Goal: Information Seeking & Learning: Learn about a topic

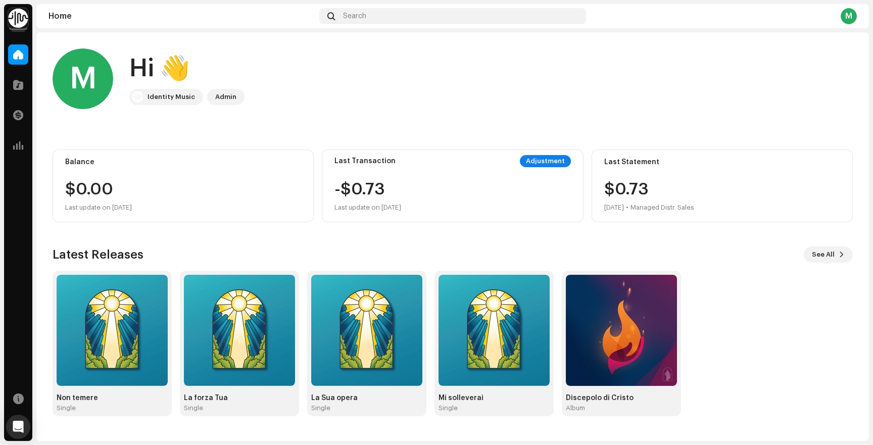
click at [18, 26] on img at bounding box center [18, 18] width 20 height 20
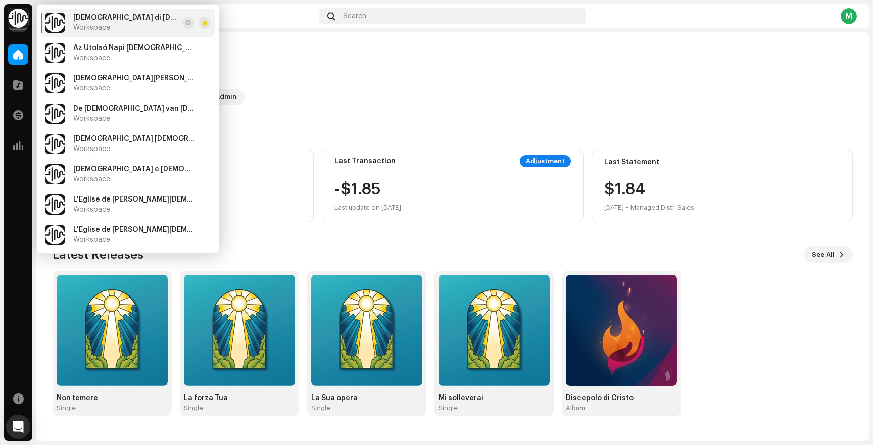
click at [264, 67] on div "M Hi 👋 Identity Music Admin" at bounding box center [453, 79] width 800 height 61
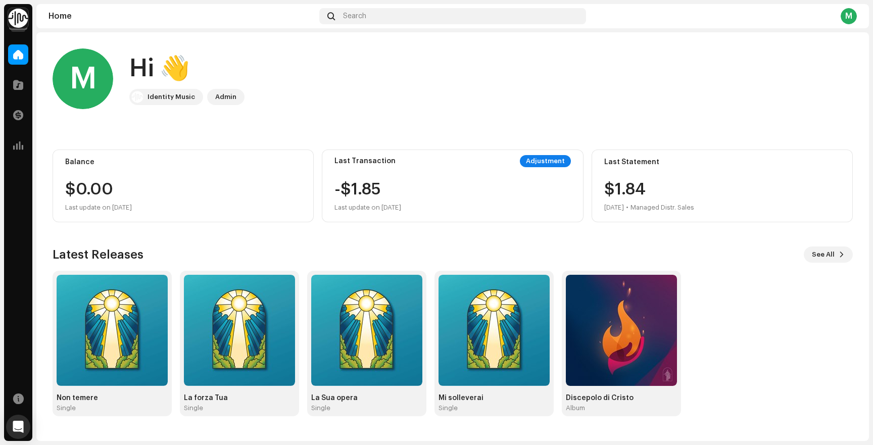
click at [19, 26] on img at bounding box center [18, 18] width 20 height 20
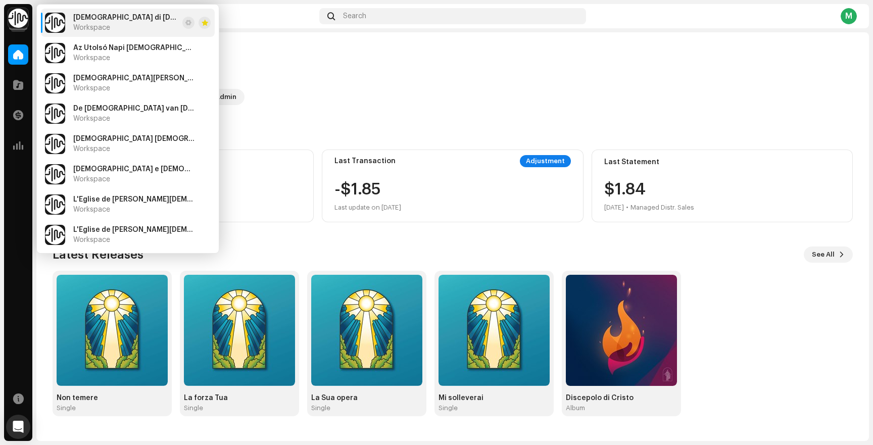
click at [82, 17] on span "[DEMOGRAPHIC_DATA] di [DEMOGRAPHIC_DATA] Santi degli Ultimi Giorni" at bounding box center [125, 18] width 105 height 8
click at [59, 28] on img at bounding box center [55, 23] width 20 height 20
click at [23, 89] on div at bounding box center [18, 85] width 20 height 20
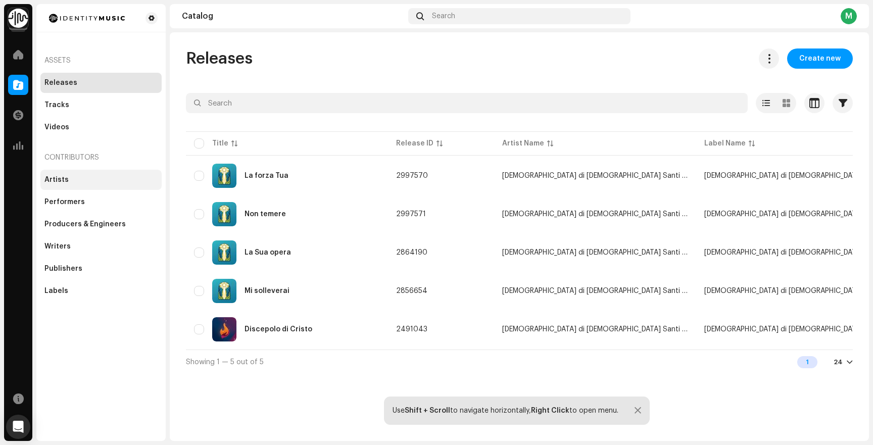
click at [87, 177] on div "Artists" at bounding box center [100, 180] width 113 height 8
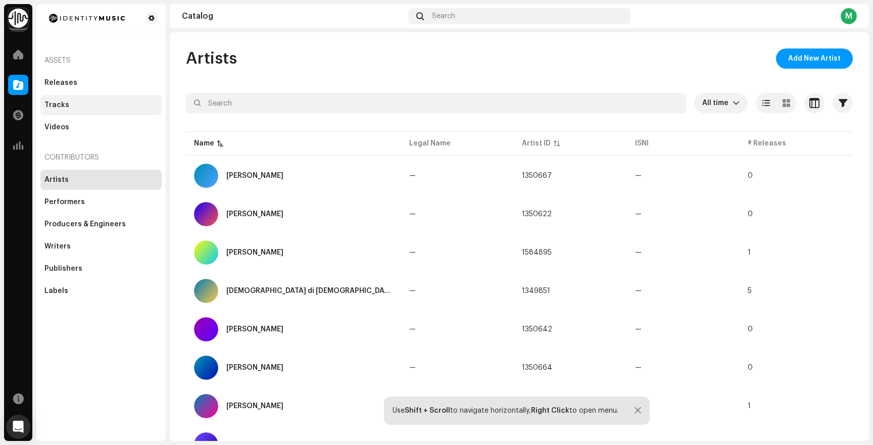
click at [88, 100] on div "Tracks" at bounding box center [100, 105] width 121 height 20
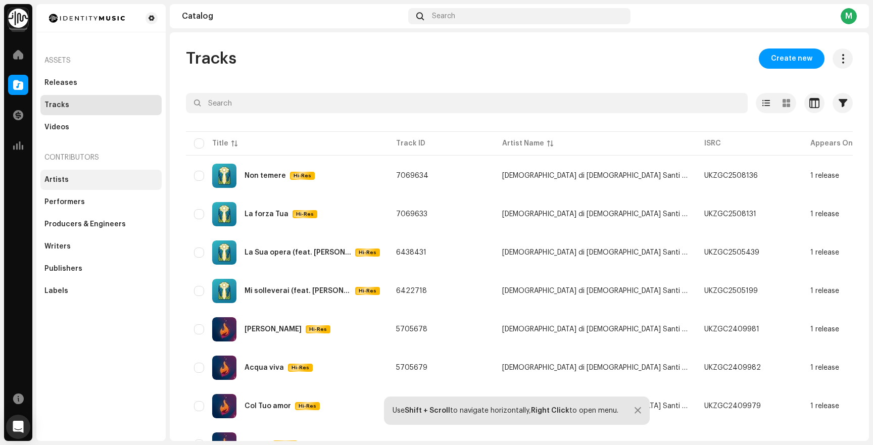
click at [104, 182] on div "Artists" at bounding box center [100, 180] width 113 height 8
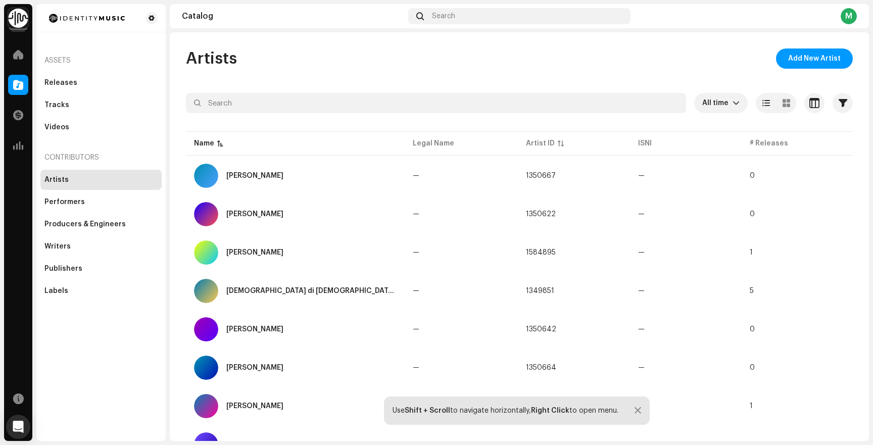
click at [18, 21] on img at bounding box center [18, 18] width 20 height 20
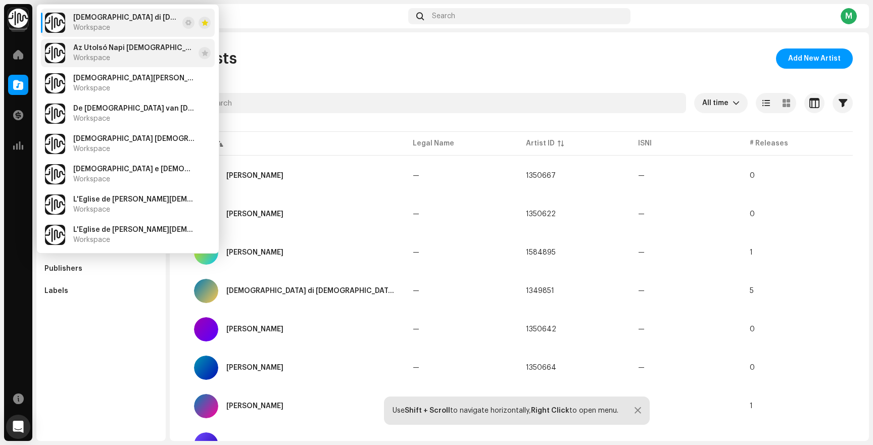
click at [82, 55] on span "Workspace" at bounding box center [91, 58] width 37 height 8
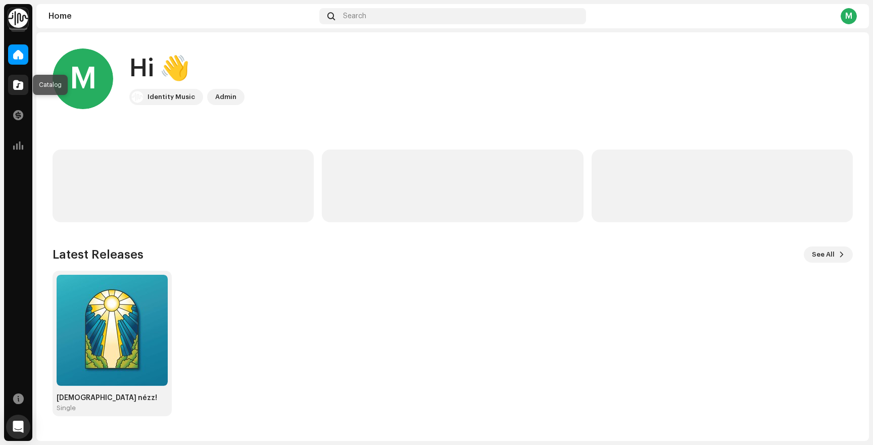
click at [22, 90] on div at bounding box center [18, 85] width 20 height 20
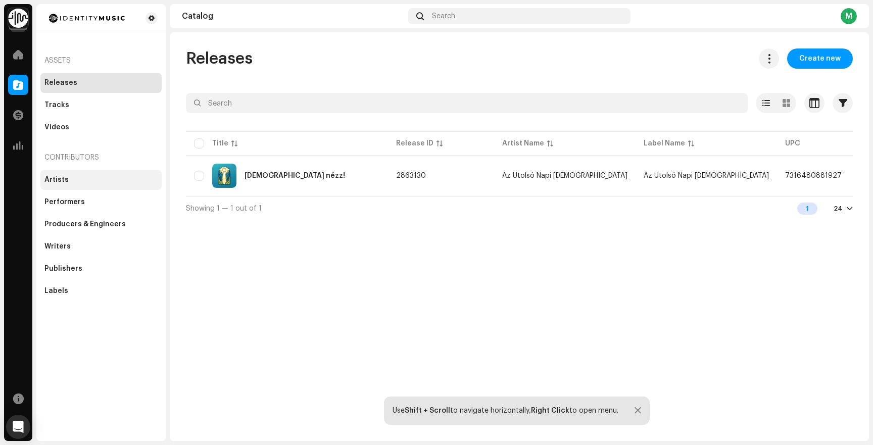
click at [88, 172] on div "Artists" at bounding box center [100, 180] width 121 height 20
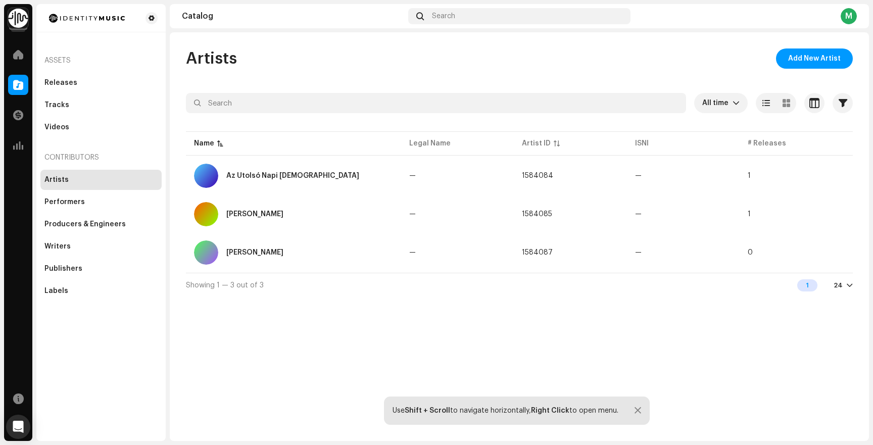
click at [23, 25] on img at bounding box center [18, 18] width 20 height 20
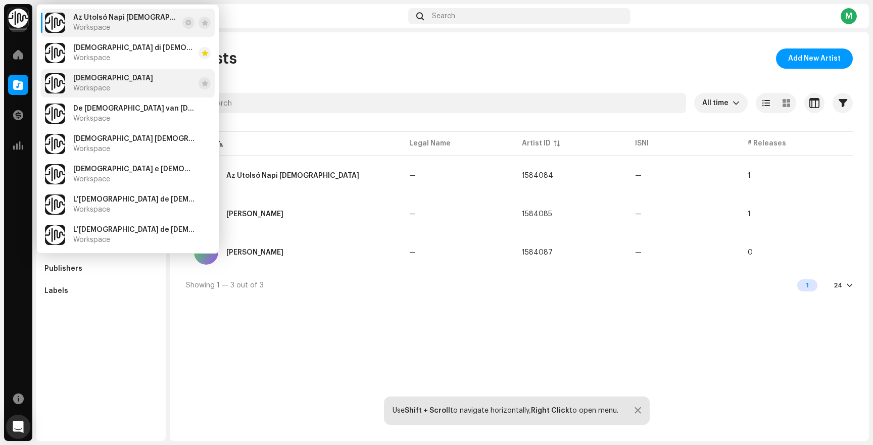
click at [107, 84] on span "Workspace" at bounding box center [91, 88] width 37 height 8
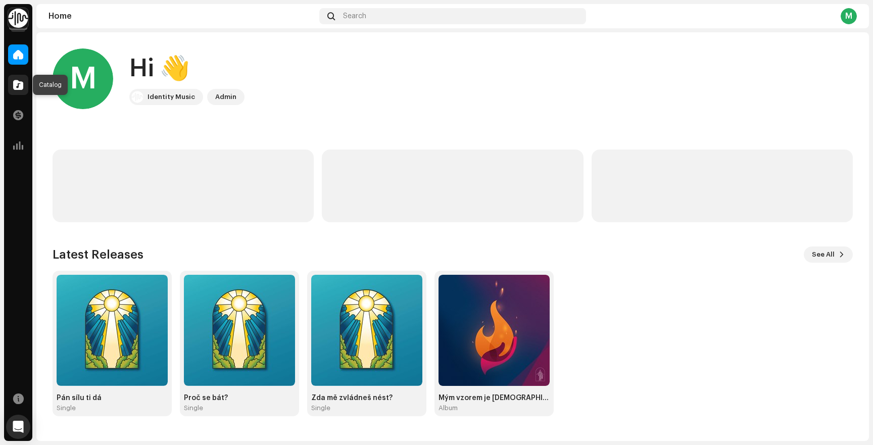
click at [24, 90] on div at bounding box center [18, 85] width 20 height 20
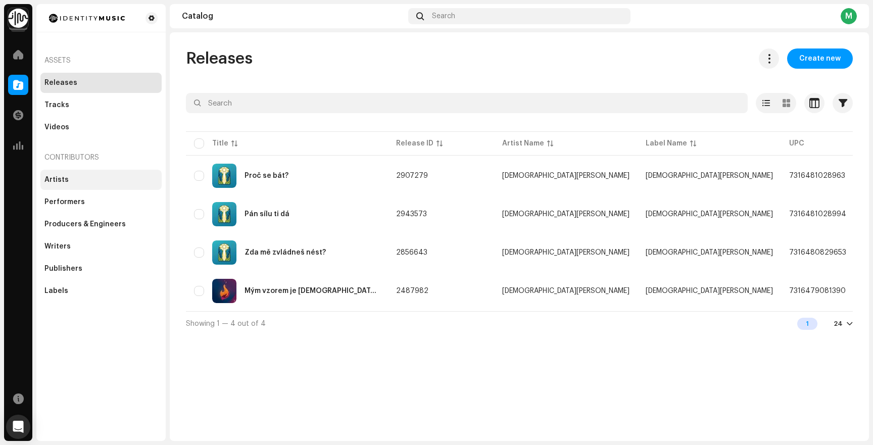
click at [82, 195] on div "Performers" at bounding box center [100, 202] width 121 height 20
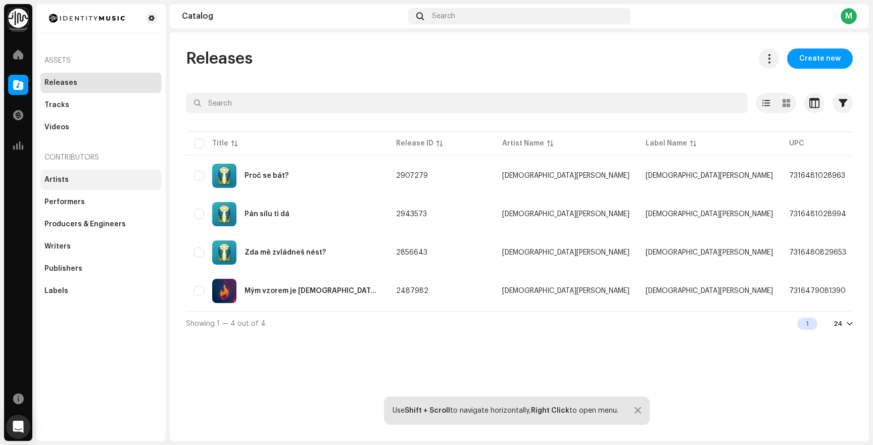
click at [87, 171] on div "Artists" at bounding box center [100, 180] width 121 height 20
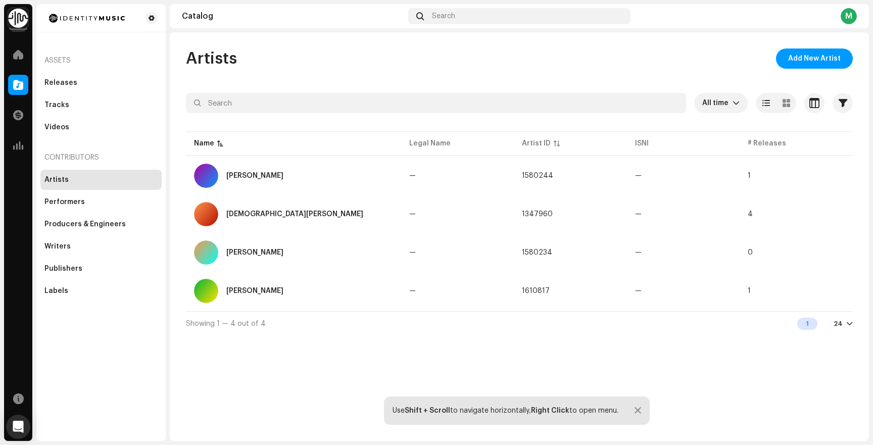
click at [27, 18] on img at bounding box center [18, 18] width 20 height 20
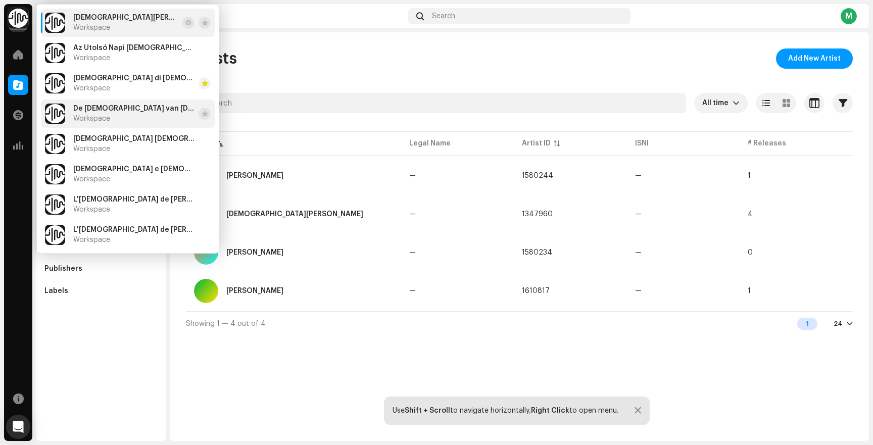
click at [108, 111] on span "De [DEMOGRAPHIC_DATA] van [DEMOGRAPHIC_DATA] van de Heiligen der Laatste Dagen" at bounding box center [133, 109] width 121 height 8
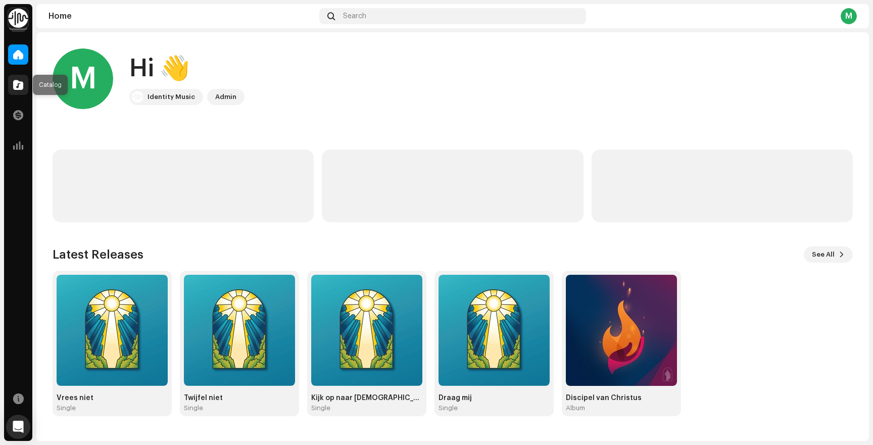
click at [23, 88] on div at bounding box center [18, 85] width 20 height 20
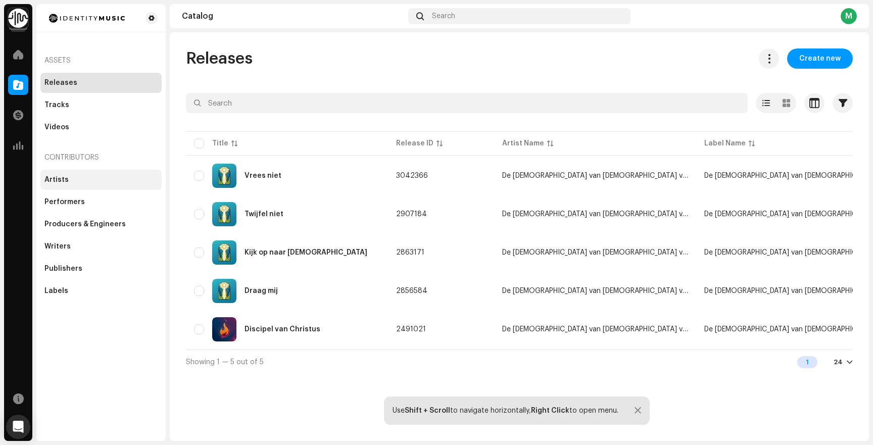
click at [104, 172] on div "Artists" at bounding box center [100, 180] width 121 height 20
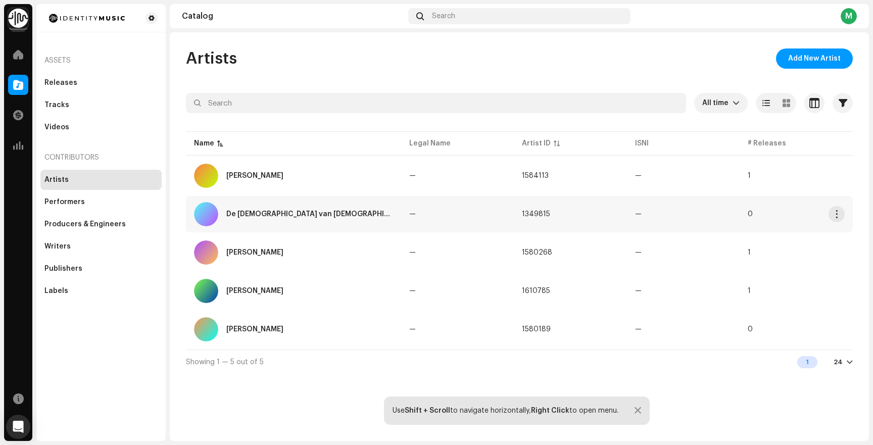
click at [389, 215] on div "De [DEMOGRAPHIC_DATA] van [DEMOGRAPHIC_DATA] van de Heiligen der Laatste Dagen" at bounding box center [309, 214] width 167 height 7
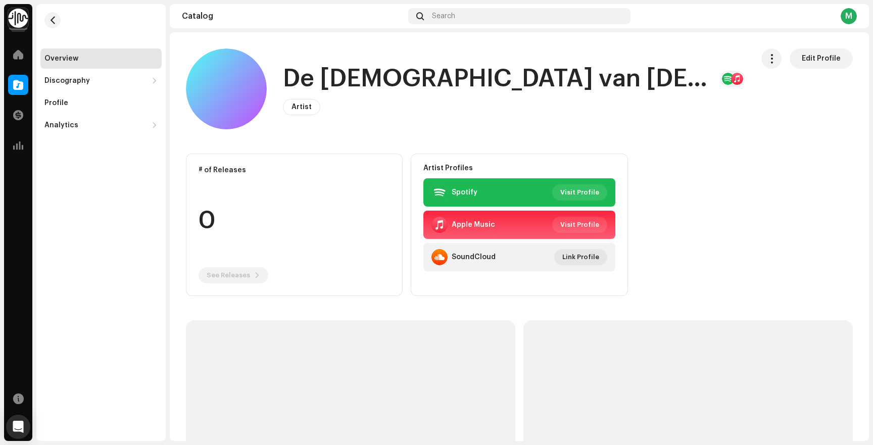
click at [689, 85] on h1 "De [DEMOGRAPHIC_DATA] van [DEMOGRAPHIC_DATA] van de Heiligen der Laatste Dagen" at bounding box center [497, 79] width 429 height 32
click at [765, 64] on button "button" at bounding box center [771, 59] width 20 height 20
click at [710, 161] on div "# of Releases 0 See Releases Artist Profiles Spotify Visit Profile Apple Music …" at bounding box center [519, 225] width 667 height 142
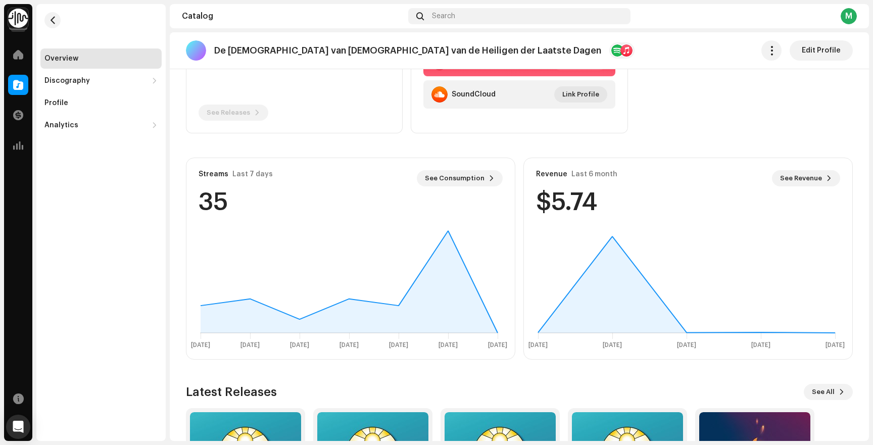
scroll to position [148, 0]
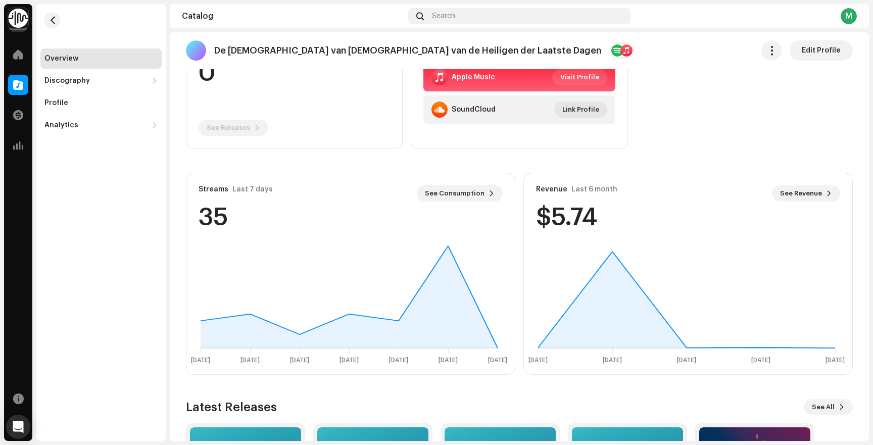
click at [29, 18] on navigation-account-switch "De [DEMOGRAPHIC_DATA] van [DEMOGRAPHIC_DATA] van de Heiligen der Laatste Dagen" at bounding box center [18, 18] width 28 height 28
click at [20, 19] on img at bounding box center [18, 18] width 20 height 20
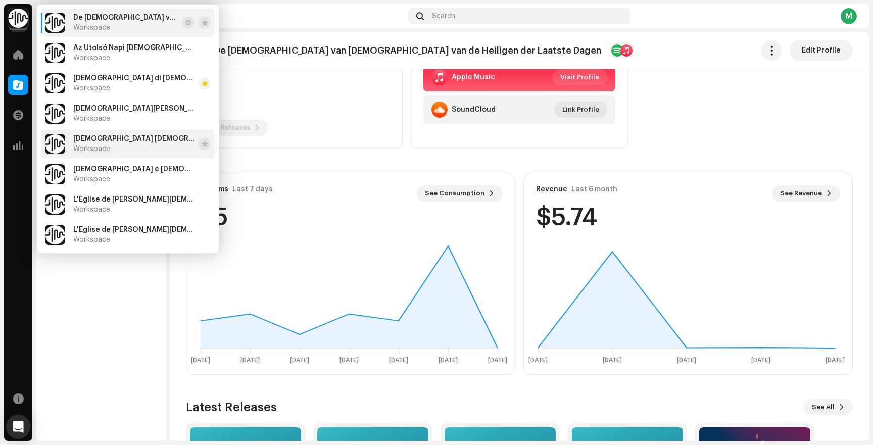
click at [111, 137] on span "[DEMOGRAPHIC_DATA] [DEMOGRAPHIC_DATA]" at bounding box center [133, 139] width 121 height 8
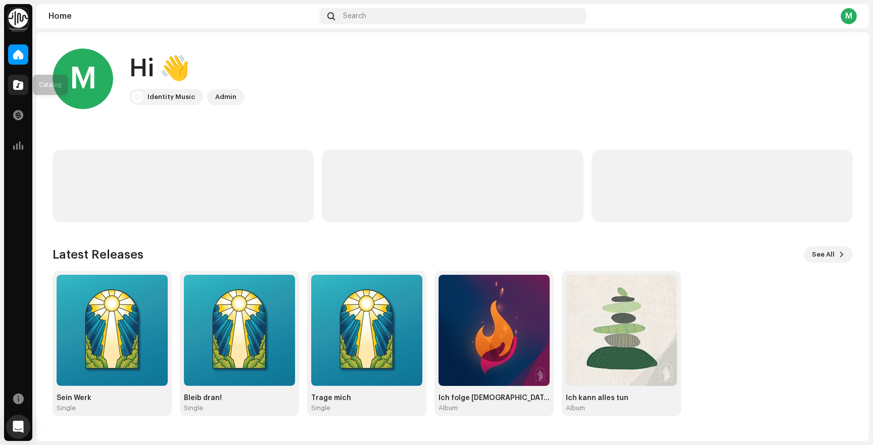
click at [18, 82] on span at bounding box center [18, 85] width 10 height 8
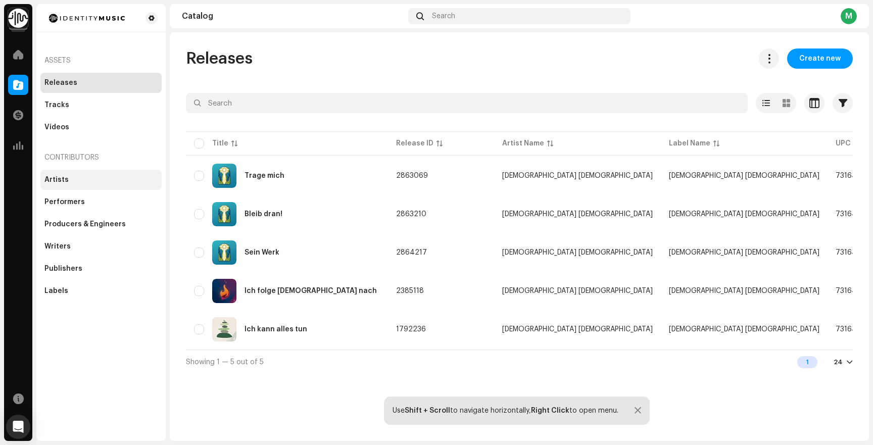
click at [92, 186] on div "Artists" at bounding box center [100, 180] width 121 height 20
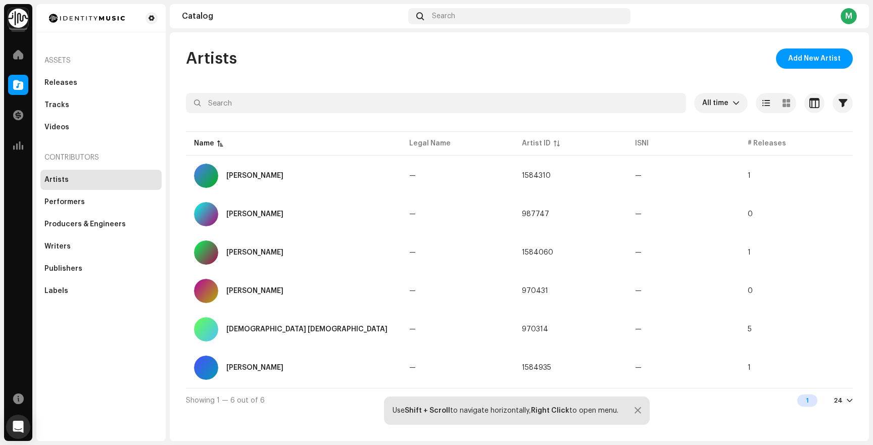
click at [23, 14] on img at bounding box center [18, 18] width 20 height 20
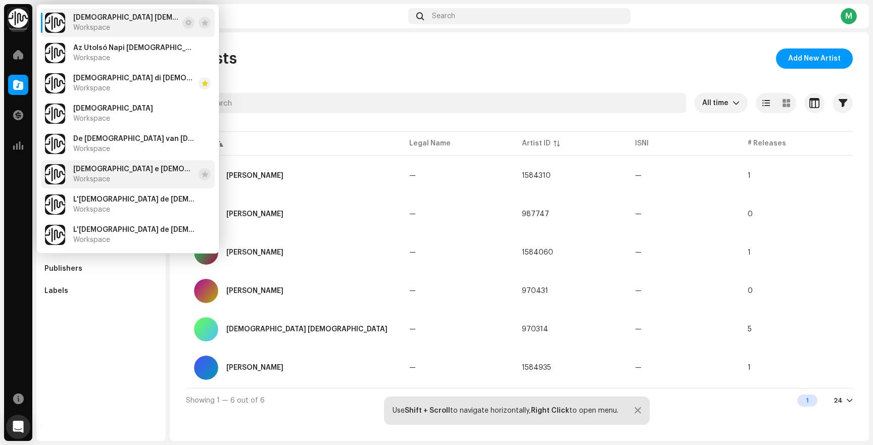
click at [108, 178] on span "Workspace" at bounding box center [91, 179] width 37 height 8
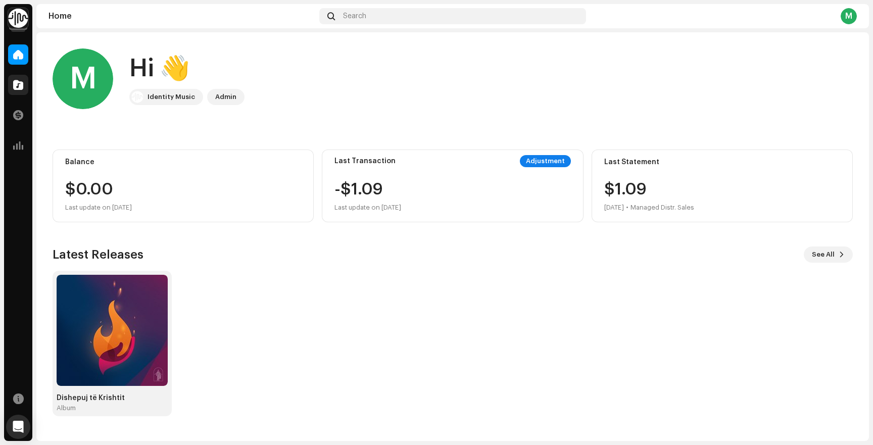
click at [14, 87] on span at bounding box center [18, 85] width 10 height 8
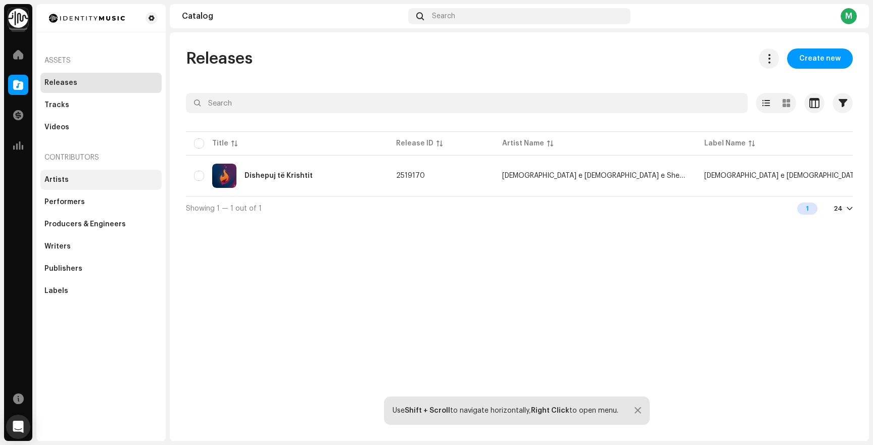
click at [79, 184] on div "Artists" at bounding box center [100, 180] width 121 height 20
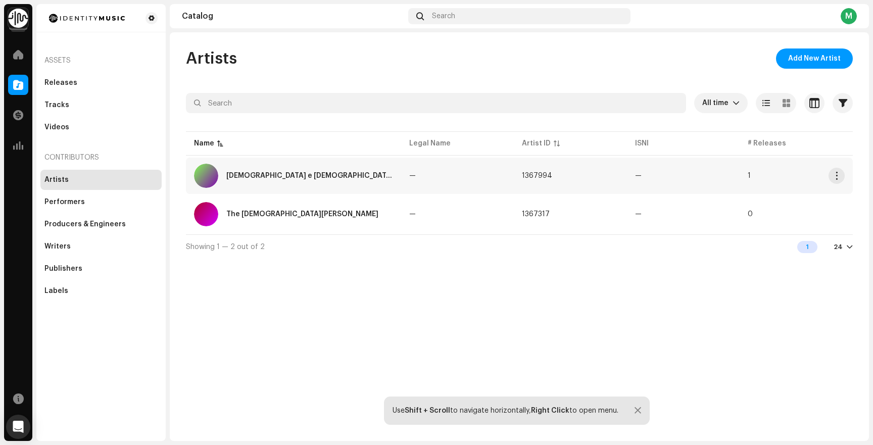
click at [304, 168] on div "[DEMOGRAPHIC_DATA] e [DEMOGRAPHIC_DATA] e Shenjtorëve të Ditëve të Mëvonshme" at bounding box center [293, 176] width 199 height 24
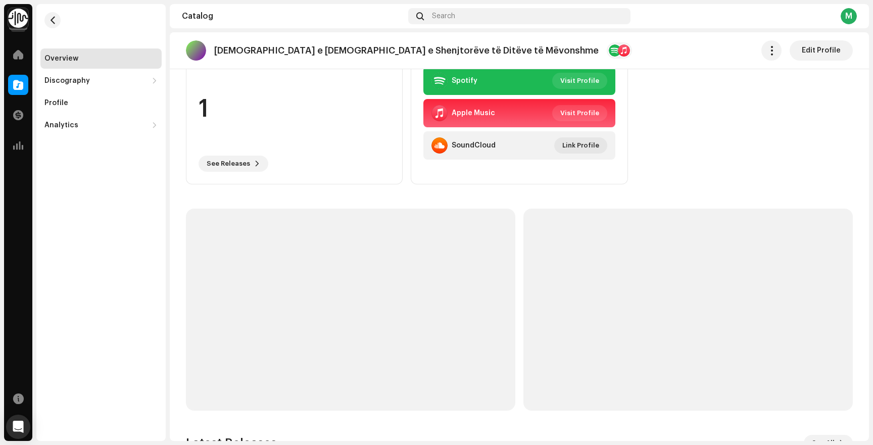
scroll to position [116, 0]
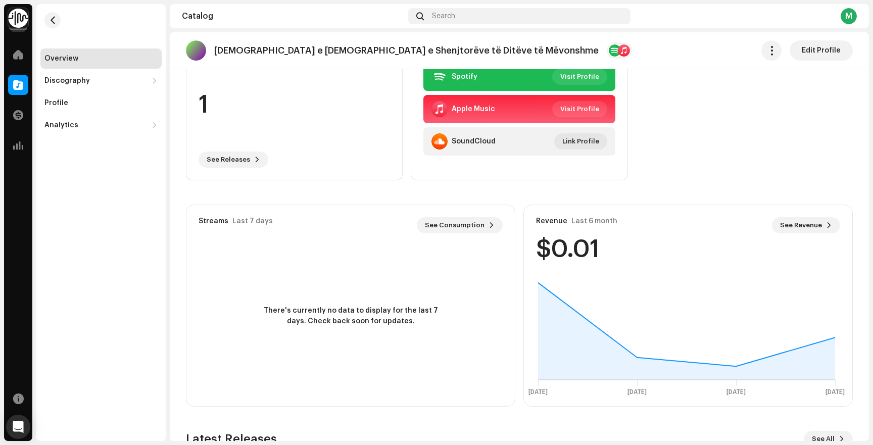
click at [18, 14] on img at bounding box center [18, 18] width 20 height 20
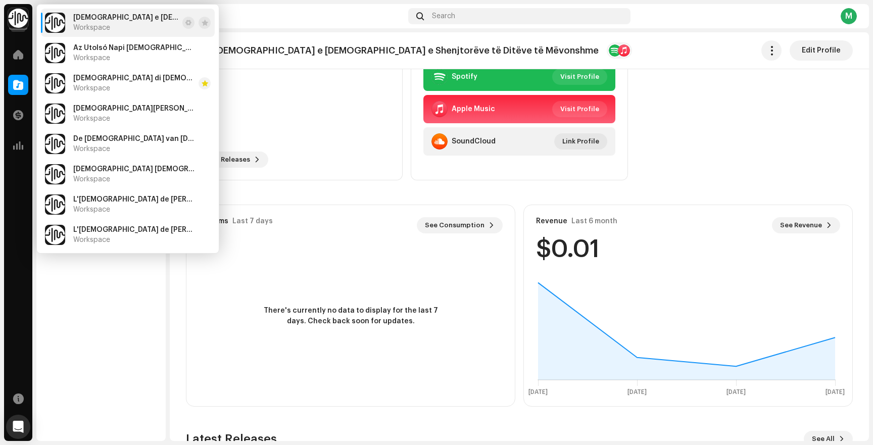
click at [18, 14] on img at bounding box center [18, 18] width 20 height 20
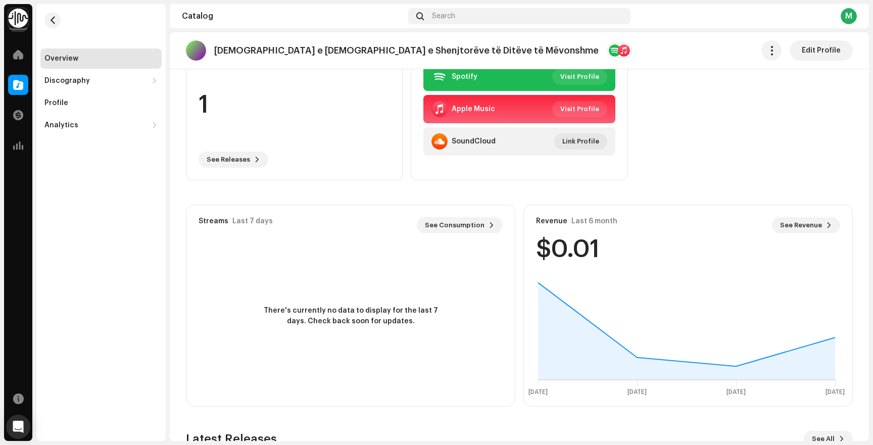
click at [18, 14] on img at bounding box center [18, 18] width 20 height 20
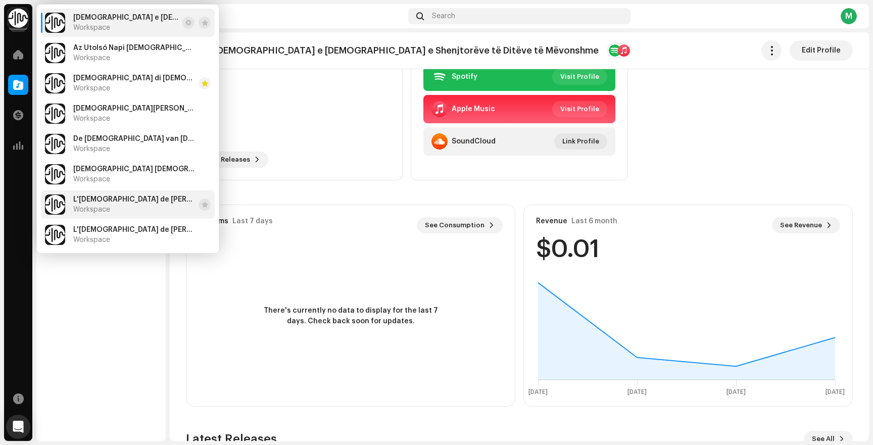
click at [137, 211] on div "L'Église de Jésus-Christ des Saints des Derniers Jours Workspace" at bounding box center [133, 205] width 121 height 18
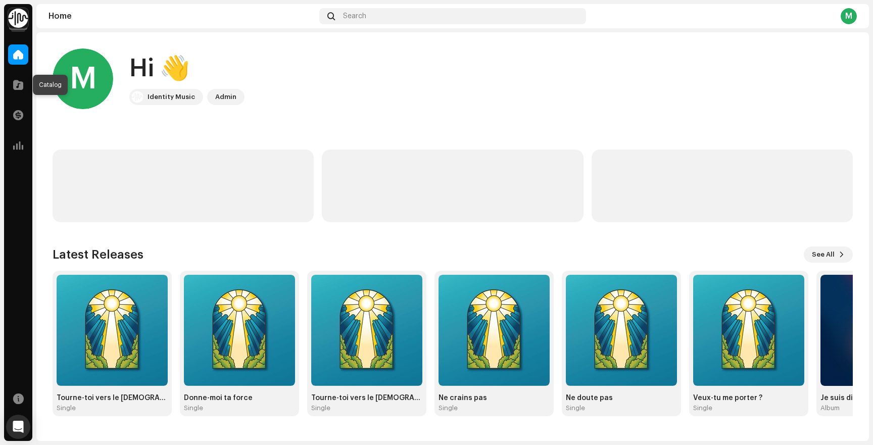
click at [20, 85] on span at bounding box center [18, 85] width 10 height 8
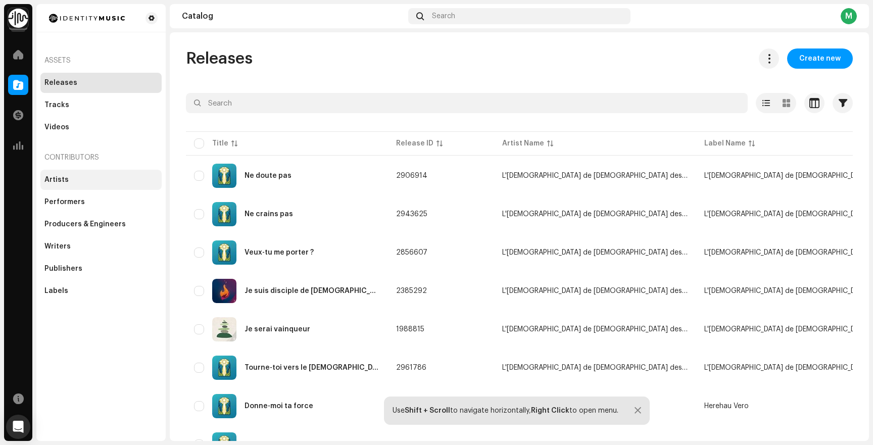
click at [83, 177] on div "Artists" at bounding box center [100, 180] width 113 height 8
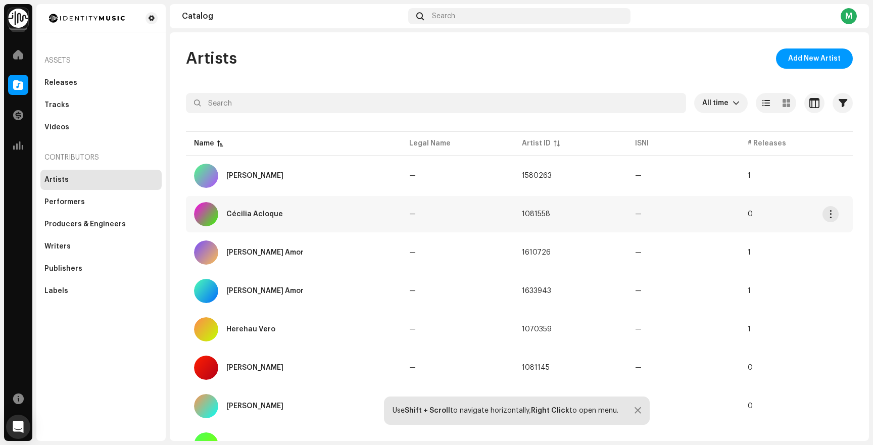
click at [337, 218] on div "Cécilia Acloque" at bounding box center [293, 214] width 199 height 24
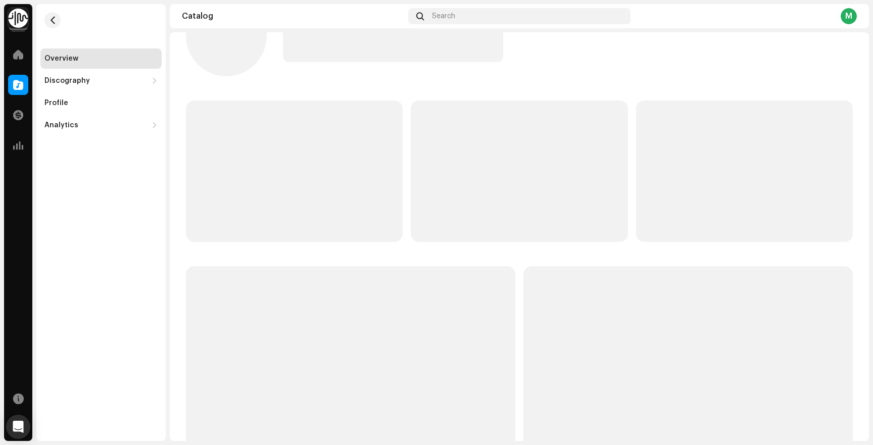
scroll to position [65, 0]
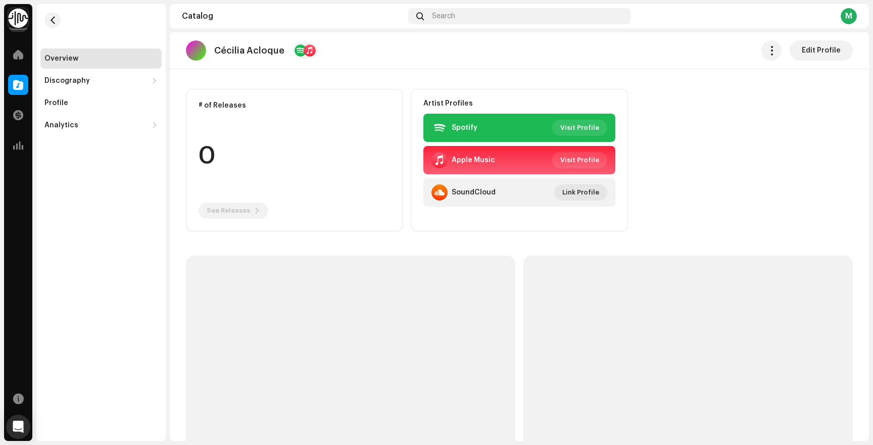
click at [92, 62] on div "Overview" at bounding box center [100, 59] width 113 height 8
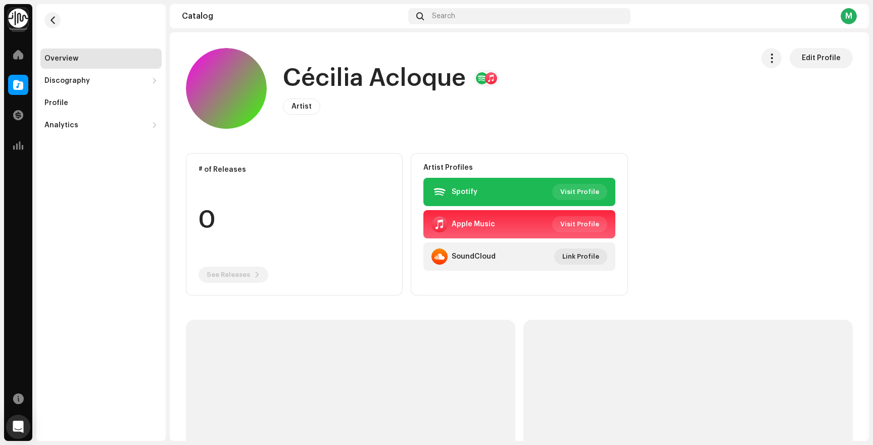
scroll to position [0, 0]
click at [56, 21] on button "button" at bounding box center [52, 20] width 16 height 16
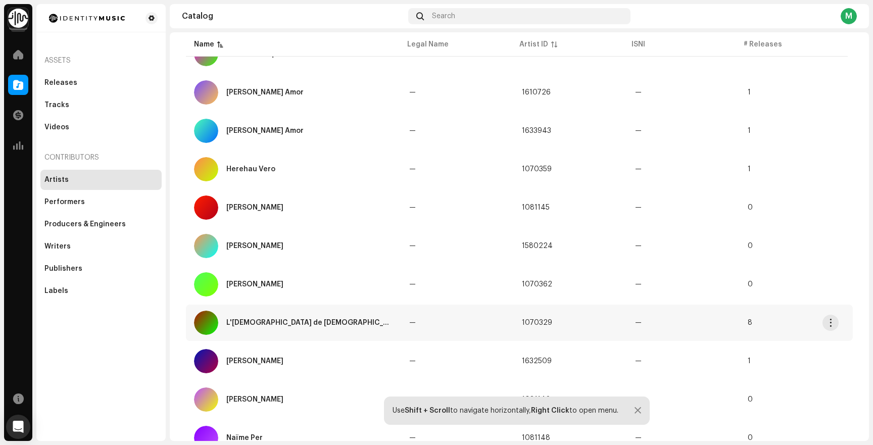
click at [342, 312] on div "L'[DEMOGRAPHIC_DATA] de [DEMOGRAPHIC_DATA] des Derniers Jours" at bounding box center [293, 323] width 199 height 24
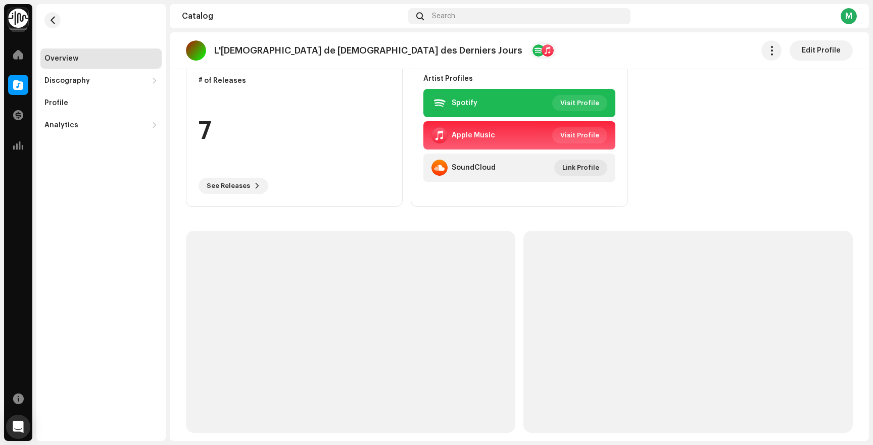
scroll to position [90, 0]
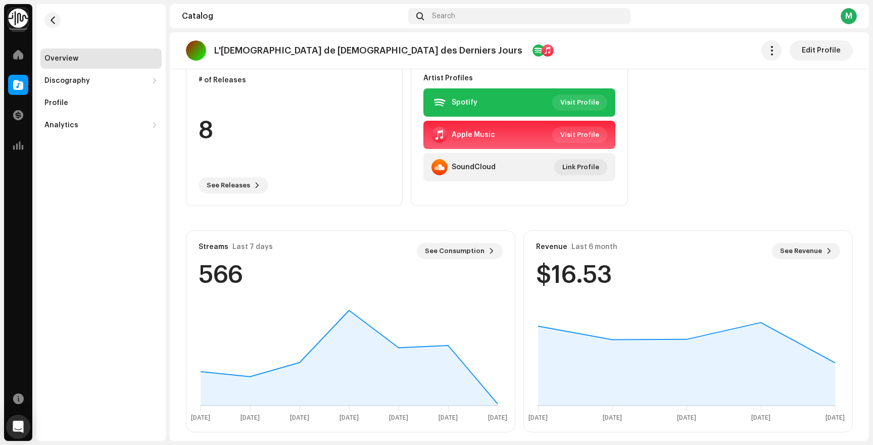
click at [28, 20] on img at bounding box center [18, 18] width 20 height 20
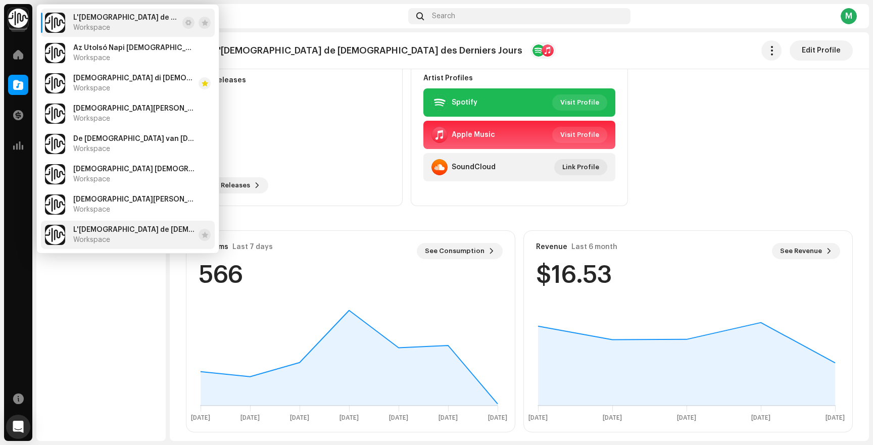
click at [109, 226] on span "L'[DEMOGRAPHIC_DATA] de [DEMOGRAPHIC_DATA] des Derniers Jours" at bounding box center [133, 230] width 121 height 8
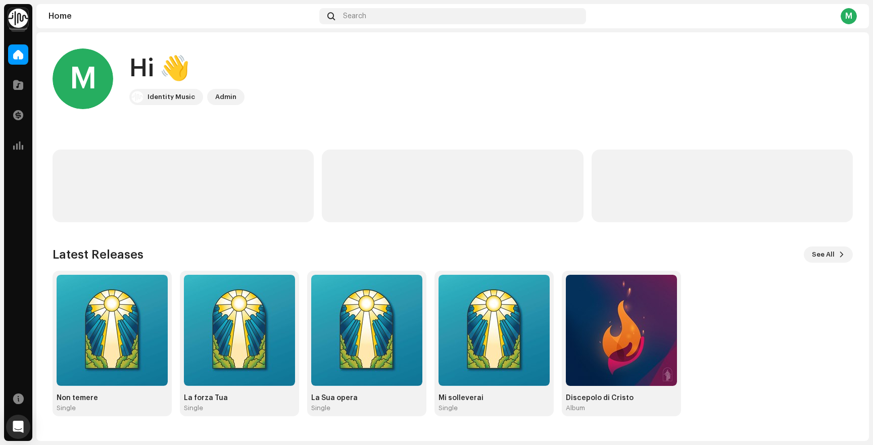
click at [18, 24] on img at bounding box center [18, 18] width 20 height 20
